Goal: Task Accomplishment & Management: Complete application form

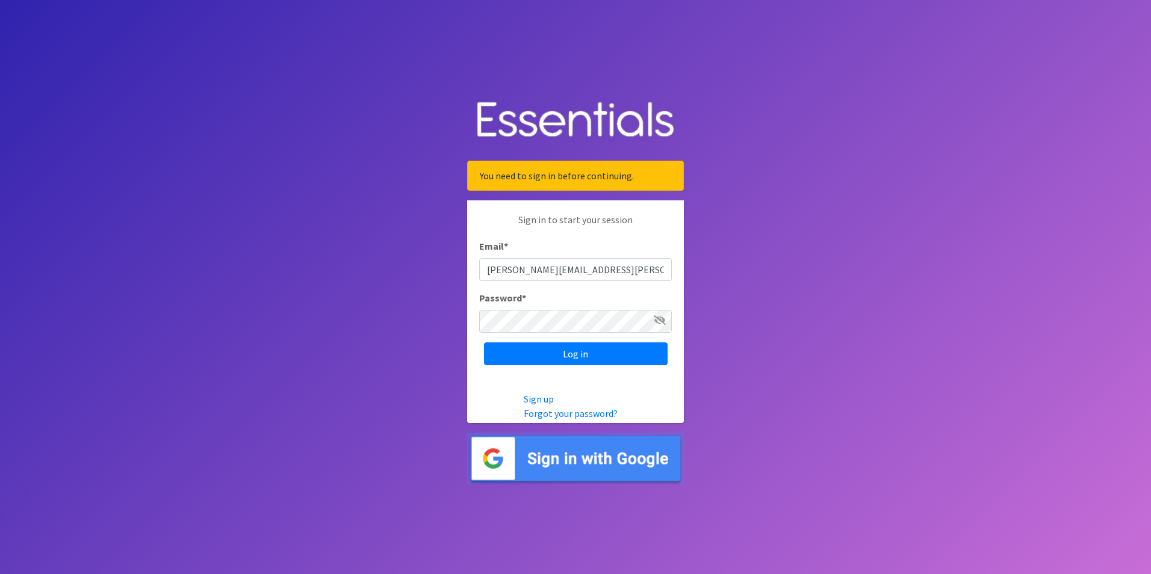
type input "[PERSON_NAME][EMAIL_ADDRESS][PERSON_NAME][DOMAIN_NAME]"
click at [524, 308] on div "Password *" at bounding box center [575, 312] width 193 height 42
click at [484, 342] on input "Log in" at bounding box center [576, 353] width 184 height 23
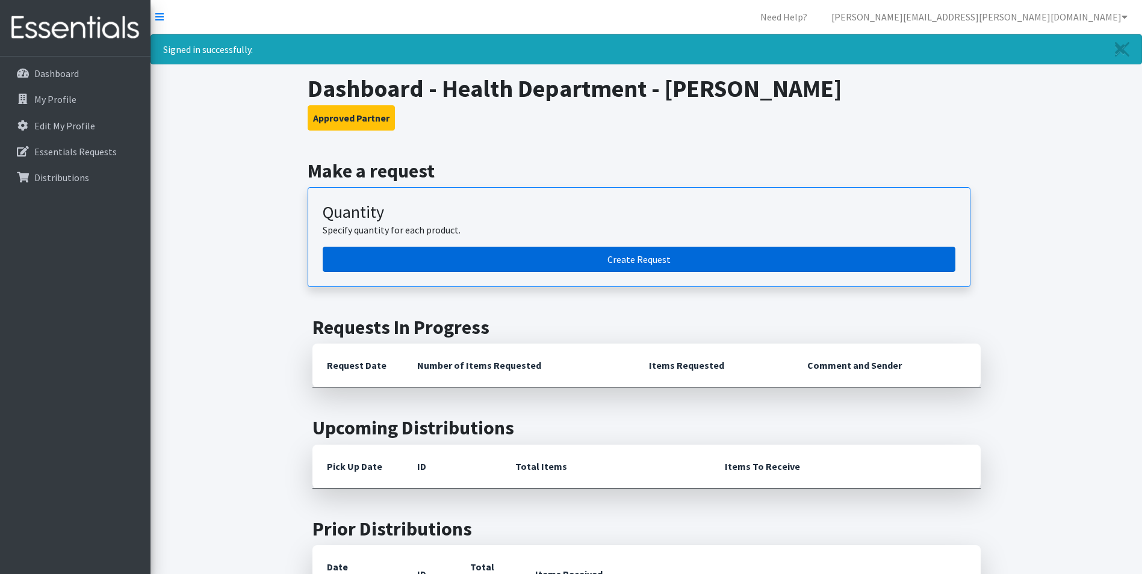
click at [654, 262] on link "Create Request" at bounding box center [639, 259] width 633 height 25
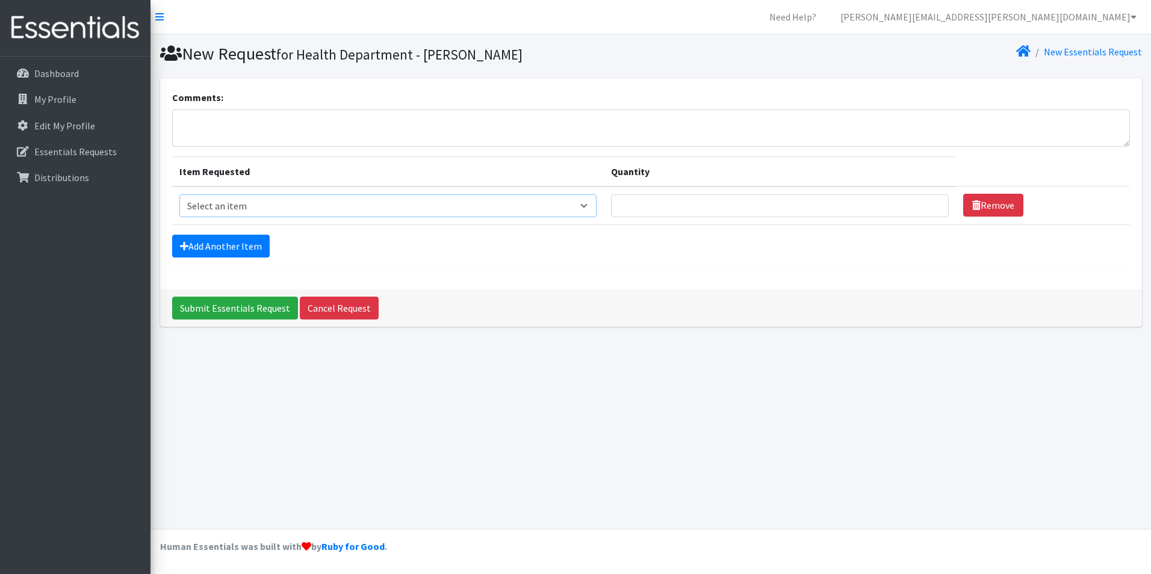
click at [246, 207] on select "Select an item Baby Food Children's Disposable Underwear L/XL Kids (Newborn) Ki…" at bounding box center [387, 205] width 417 height 23
select select "10064"
click at [179, 194] on select "Select an item Baby Food Children's Disposable Underwear L/XL Kids (Newborn) Ki…" at bounding box center [387, 205] width 417 height 23
click at [677, 217] on td "Quantity" at bounding box center [780, 206] width 352 height 39
click at [673, 208] on input "Quantity" at bounding box center [780, 205] width 338 height 23
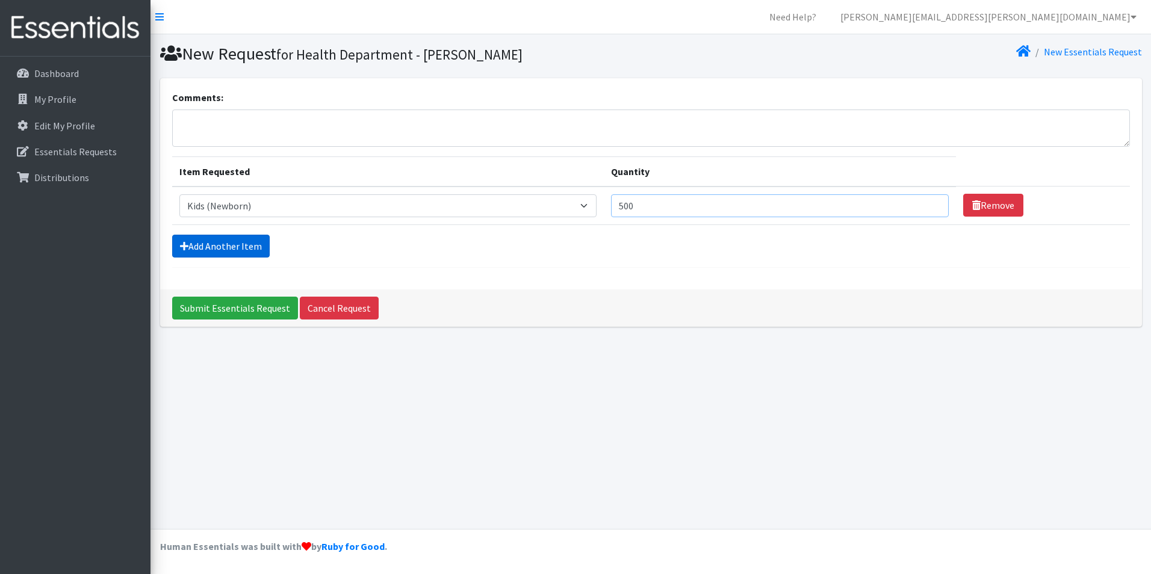
type input "500"
click at [248, 244] on link "Add Another Item" at bounding box center [221, 246] width 98 height 23
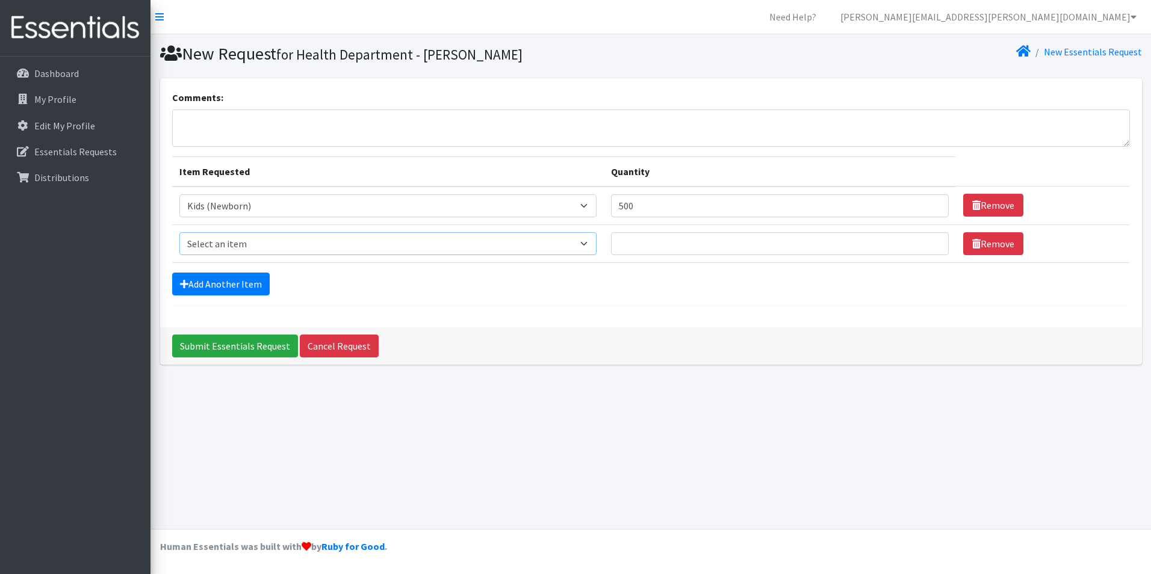
click at [238, 241] on select "Select an item Baby Food Children's Disposable Underwear L/XL Kids (Newborn) Ki…" at bounding box center [387, 243] width 417 height 23
select select "10069"
click at [179, 232] on select "Select an item Baby Food Children's Disposable Underwear L/XL Kids (Newborn) Ki…" at bounding box center [387, 243] width 417 height 23
click at [646, 244] on input "Quantity" at bounding box center [780, 243] width 338 height 23
type input "600"
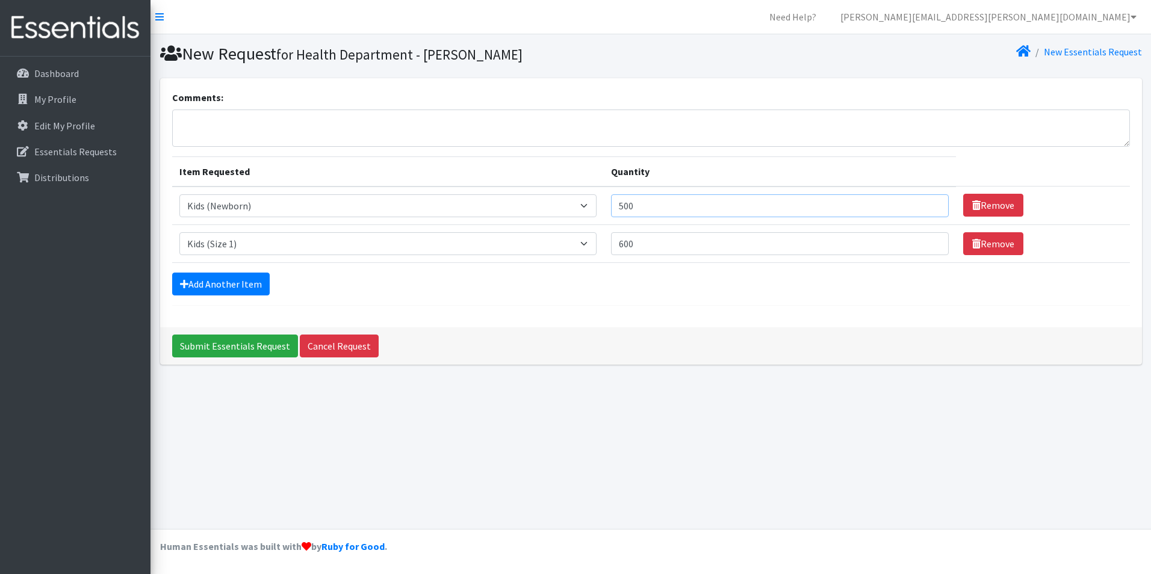
drag, startPoint x: 661, startPoint y: 202, endPoint x: 602, endPoint y: 209, distance: 59.4
click at [602, 209] on tr "Item Requested Select an item Baby Food Children's Disposable Underwear L/XL Ki…" at bounding box center [651, 206] width 958 height 39
type input "600"
click at [649, 256] on td "Quantity 600" at bounding box center [780, 244] width 352 height 38
drag, startPoint x: 656, startPoint y: 249, endPoint x: 564, endPoint y: 240, distance: 92.5
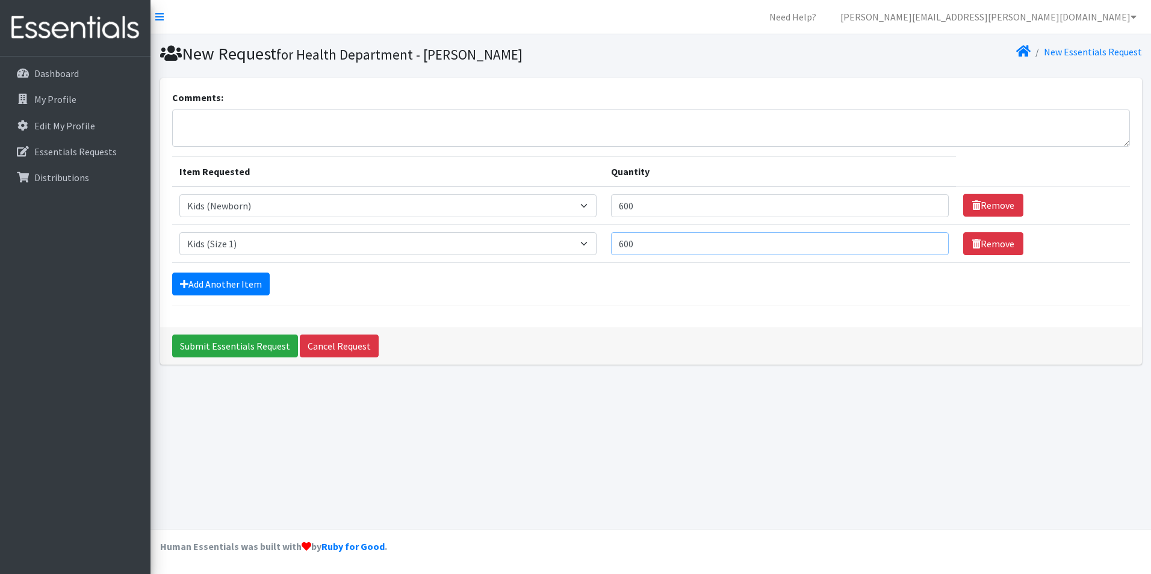
click at [581, 243] on tr "Item Requested Select an item Baby Food Children's Disposable Underwear L/XL Ki…" at bounding box center [651, 244] width 958 height 38
click at [195, 284] on link "Add Another Item" at bounding box center [221, 284] width 98 height 23
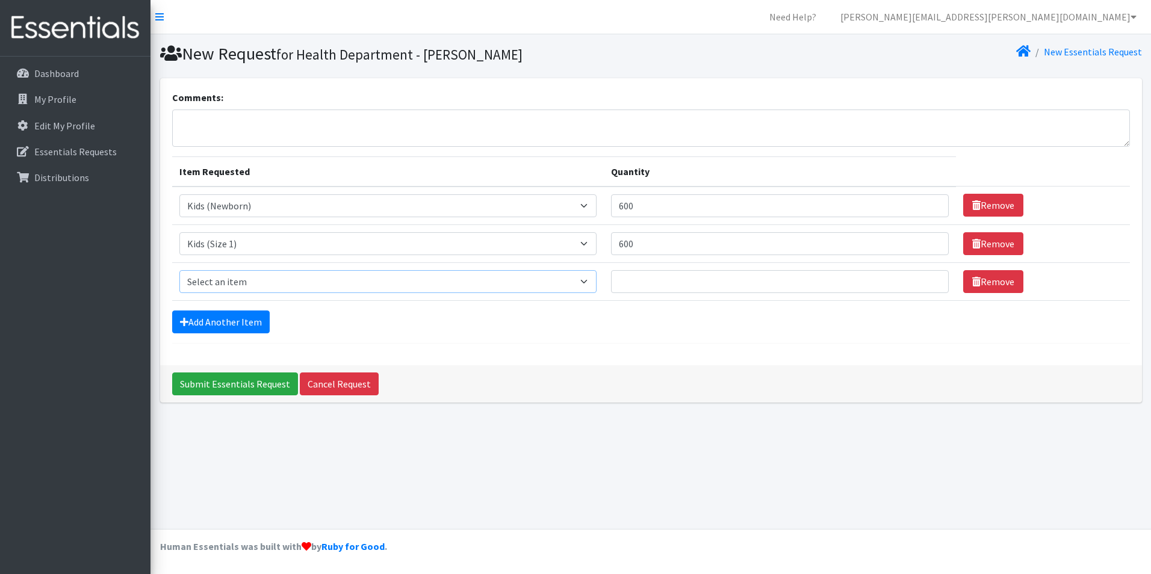
click at [237, 278] on select "Select an item Baby Food Children's Disposable Underwear L/XL Kids (Newborn) Ki…" at bounding box center [387, 281] width 417 height 23
select select "10061"
click at [179, 270] on select "Select an item Baby Food Children's Disposable Underwear L/XL Kids (Newborn) Ki…" at bounding box center [387, 281] width 417 height 23
click at [634, 283] on input "Quantity" at bounding box center [780, 281] width 338 height 23
type input "800"
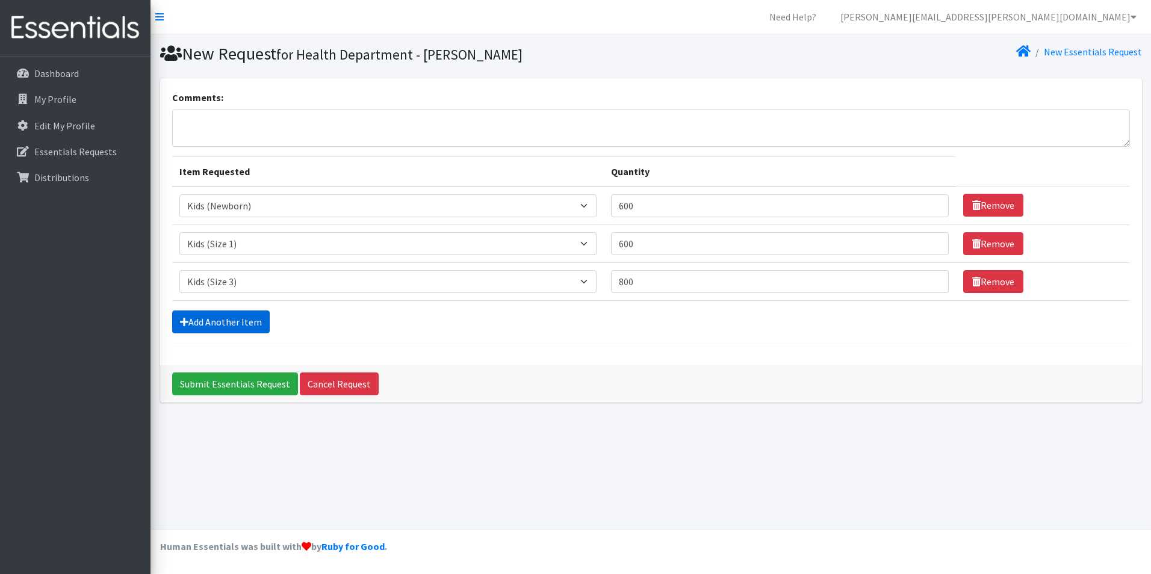
click at [247, 331] on link "Add Another Item" at bounding box center [221, 322] width 98 height 23
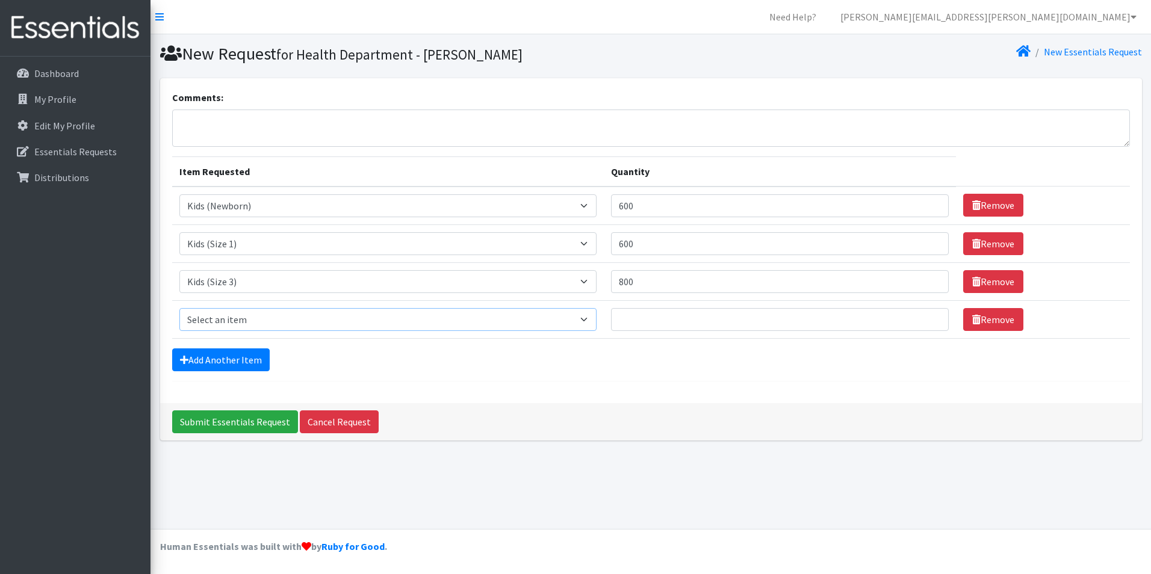
click at [246, 323] on select "Select an item Baby Food Children's Disposable Underwear L/XL Kids (Newborn) Ki…" at bounding box center [387, 319] width 417 height 23
select select "10078"
click at [179, 308] on select "Select an item Baby Food Children's Disposable Underwear L/XL Kids (Newborn) Ki…" at bounding box center [387, 319] width 417 height 23
click at [649, 317] on input "Quantity" at bounding box center [780, 319] width 338 height 23
type input "7"
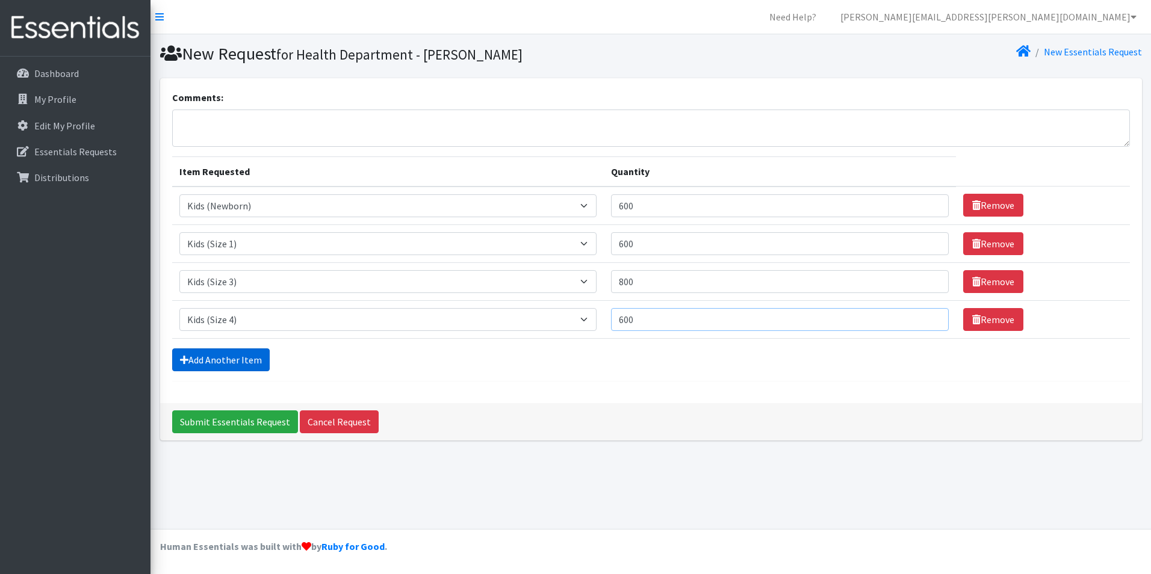
type input "600"
click at [241, 363] on link "Add Another Item" at bounding box center [221, 360] width 98 height 23
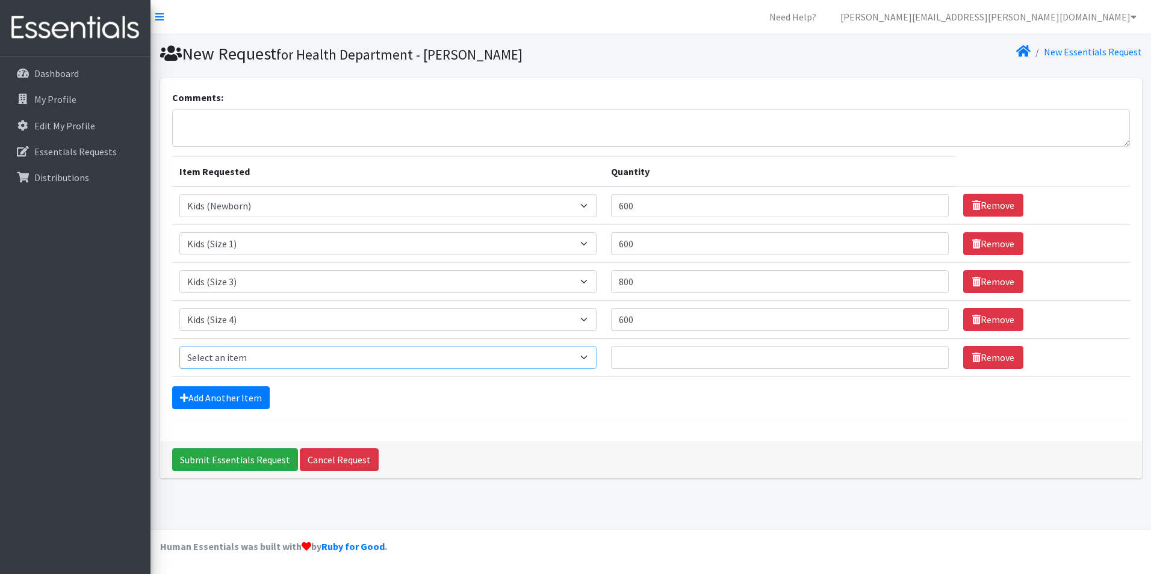
click at [247, 363] on select "Select an item Baby Food Children's Disposable Underwear L/XL Kids (Newborn) Ki…" at bounding box center [387, 357] width 417 height 23
select select "10062"
click at [179, 346] on select "Select an item Baby Food Children's Disposable Underwear L/XL Kids (Newborn) Ki…" at bounding box center [387, 357] width 417 height 23
click at [646, 363] on input "Quantity" at bounding box center [780, 357] width 338 height 23
click at [225, 406] on link "Add Another Item" at bounding box center [221, 397] width 98 height 23
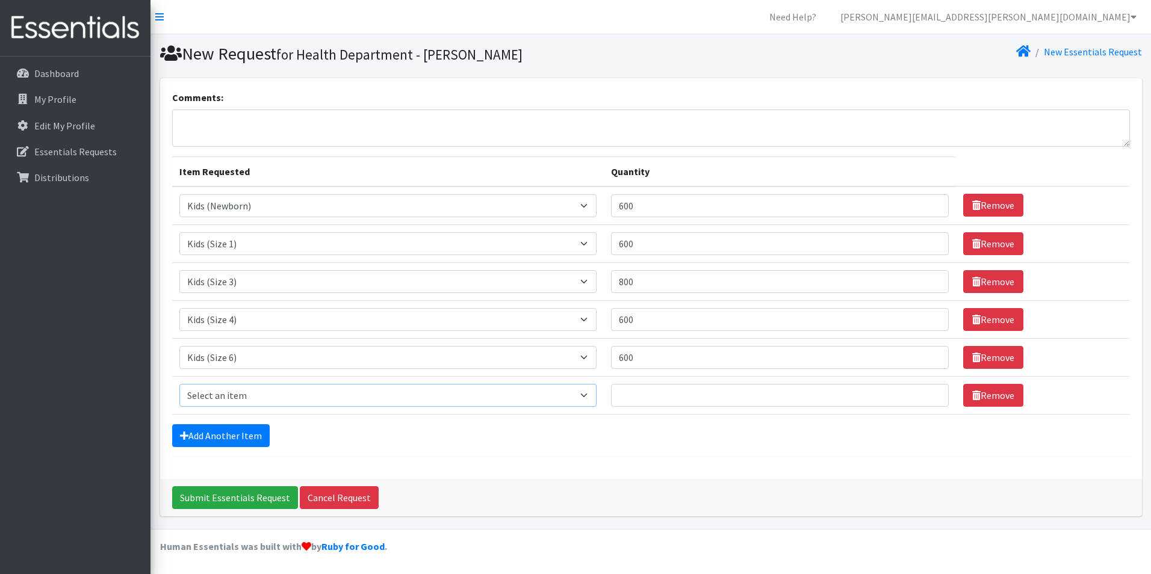
click at [246, 395] on select "Select an item Baby Food Children's Disposable Underwear L/XL Kids (Newborn) Ki…" at bounding box center [387, 395] width 417 height 23
click at [559, 457] on div "Comments: Item Requested Quantity Item Requested Select an item Baby Food Child…" at bounding box center [651, 278] width 982 height 401
click at [665, 353] on input "600" at bounding box center [780, 357] width 338 height 23
drag, startPoint x: 655, startPoint y: 361, endPoint x: 596, endPoint y: 355, distance: 59.3
click at [596, 355] on tr "Item Requested Select an item Baby Food Children's Disposable Underwear L/XL Ki…" at bounding box center [651, 357] width 958 height 38
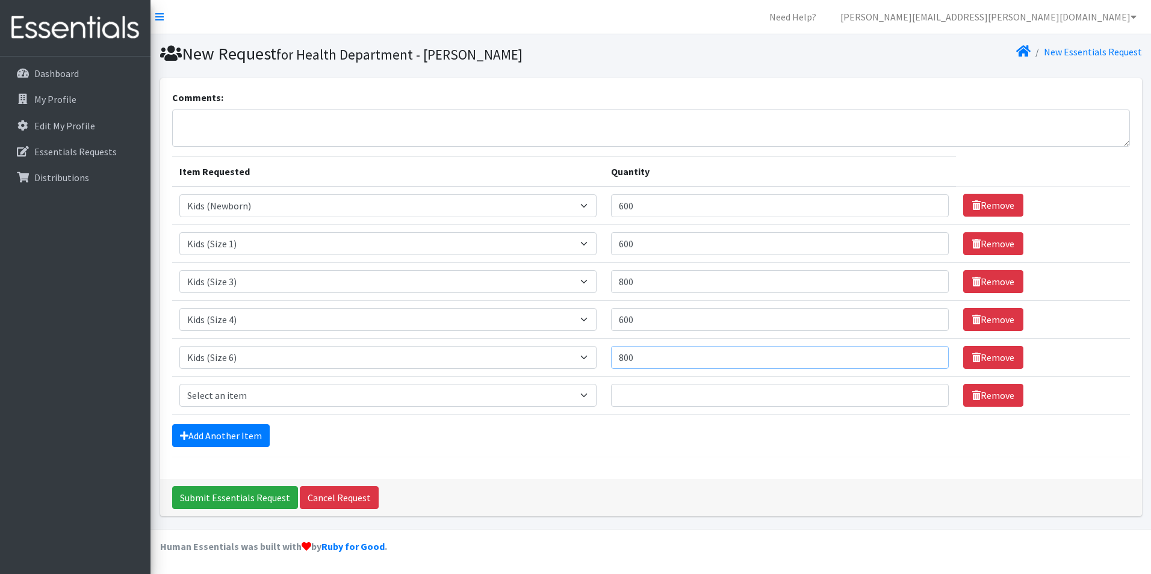
type input "800"
drag, startPoint x: 649, startPoint y: 324, endPoint x: 523, endPoint y: 330, distance: 126.6
click at [538, 330] on tr "Item Requested Select an item Baby Food Children's Disposable Underwear L/XL Ki…" at bounding box center [651, 319] width 958 height 38
type input "700"
drag, startPoint x: 663, startPoint y: 246, endPoint x: 490, endPoint y: 252, distance: 172.9
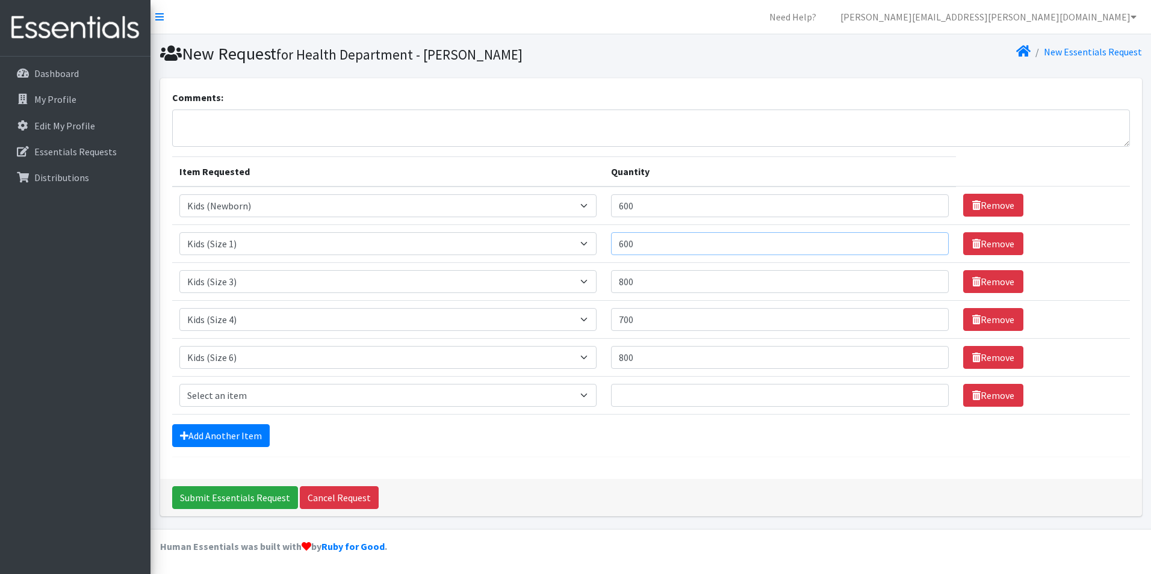
click at [492, 252] on tr "Item Requested Select an item Baby Food Children's Disposable Underwear L/XL Ki…" at bounding box center [651, 244] width 958 height 38
click at [534, 421] on form "Comments: Item Requested Quantity Item Requested Select an item Baby Food Child…" at bounding box center [651, 273] width 958 height 367
click at [262, 386] on select "Select an item Baby Food Children's Disposable Underwear L/XL Kids (Newborn) Ki…" at bounding box center [387, 395] width 417 height 23
click at [423, 434] on div "Add Another Item" at bounding box center [651, 435] width 958 height 23
click at [194, 504] on input "Submit Essentials Request" at bounding box center [235, 497] width 126 height 23
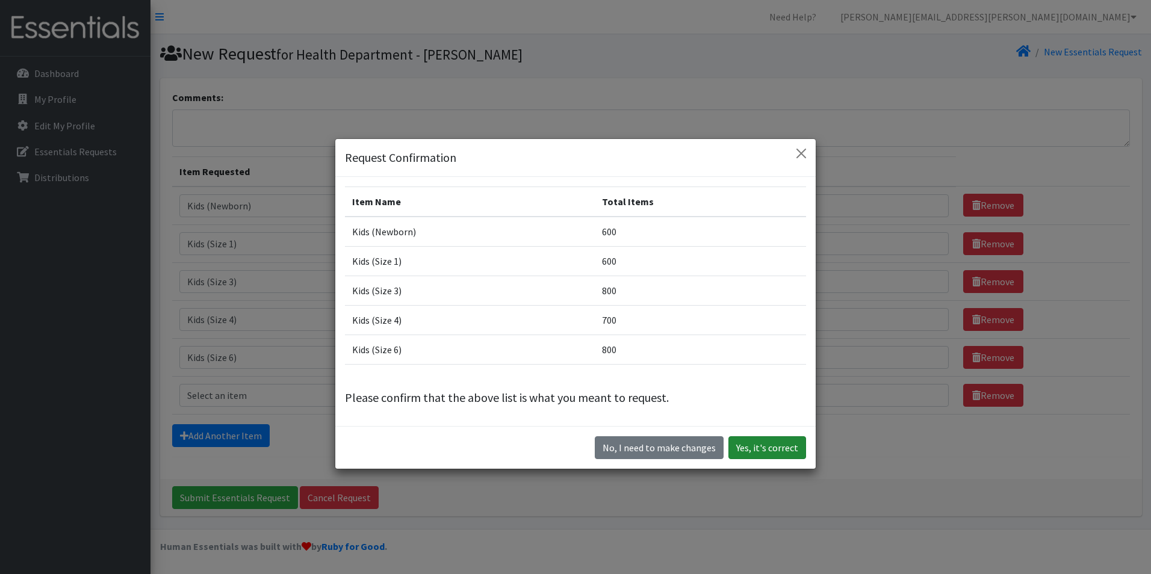
drag, startPoint x: 755, startPoint y: 450, endPoint x: 763, endPoint y: 446, distance: 8.4
click at [757, 447] on button "Yes, it's correct" at bounding box center [767, 447] width 78 height 23
